Goal: Information Seeking & Learning: Learn about a topic

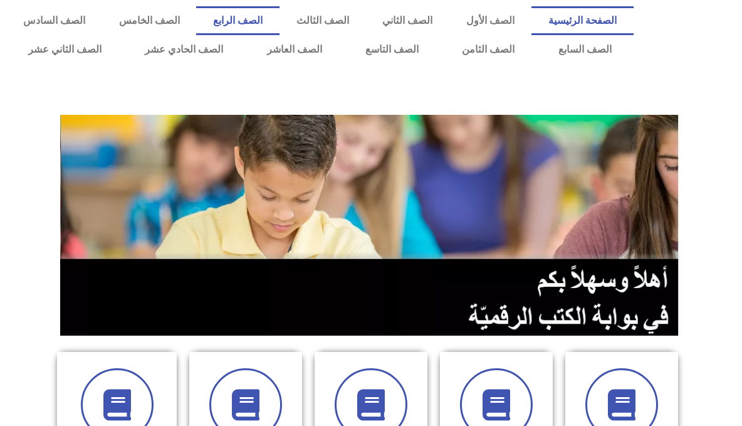
click at [280, 13] on link "الصف الرابع" at bounding box center [237, 20] width 83 height 29
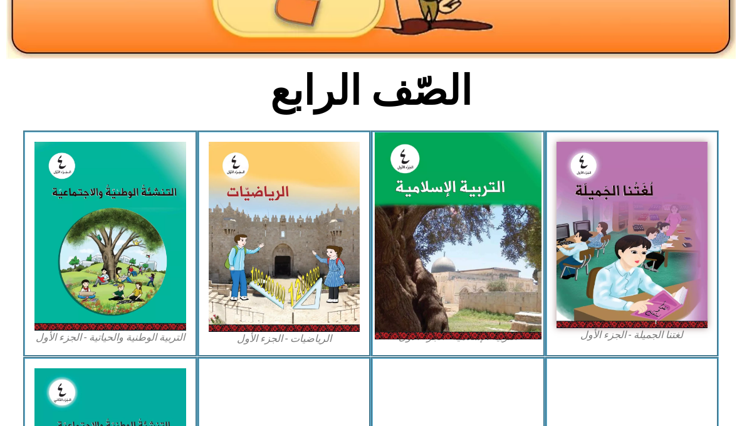
scroll to position [251, 0]
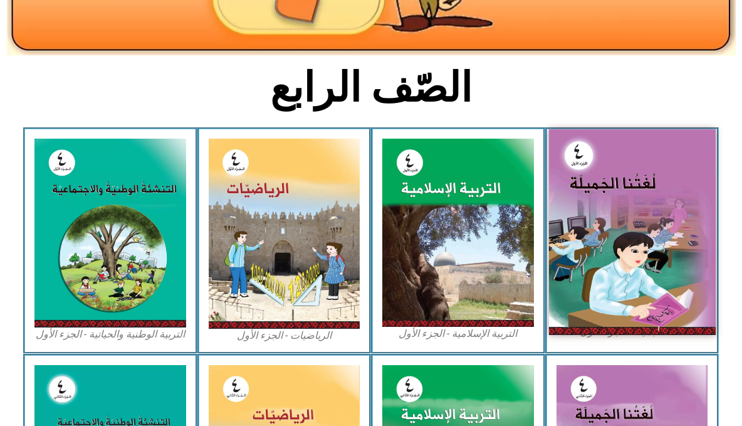
click at [580, 209] on img at bounding box center [631, 231] width 167 height 205
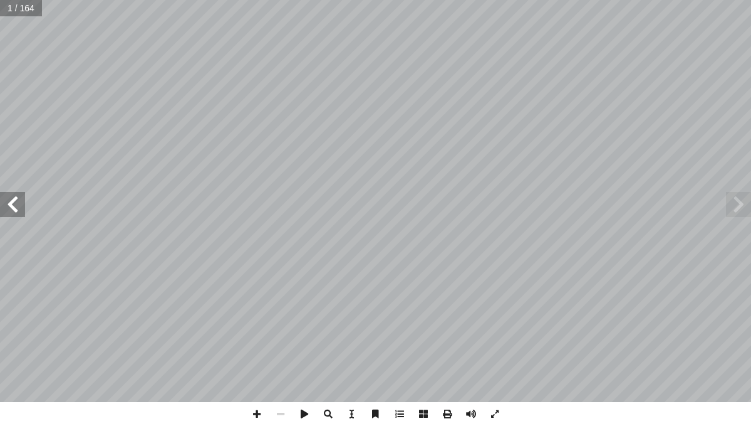
click at [15, 199] on span at bounding box center [12, 204] width 25 height 25
click at [43, 9] on input "text" at bounding box center [25, 8] width 50 height 16
type input "**"
click at [6, 201] on span at bounding box center [12, 204] width 25 height 25
click at [18, 207] on span at bounding box center [12, 204] width 25 height 25
